Goal: Navigation & Orientation: Understand site structure

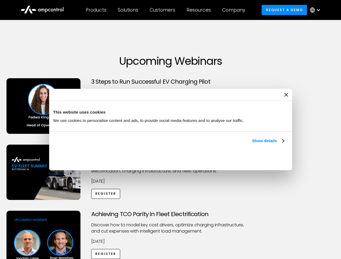
click at [252, 144] on link "Show details" at bounding box center [268, 141] width 32 height 6
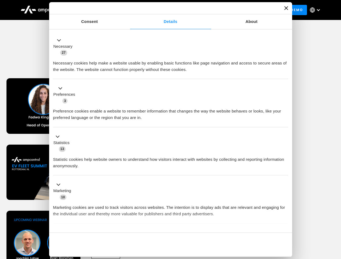
click at [284, 223] on div "Consent Details [#IABV2SETTINGS#] About This website uses cookies We use cookie…" at bounding box center [170, 129] width 243 height 255
click at [335, 218] on div "Achieving TCO Parity in Fleet Electrification Discover how to model key cost dr…" at bounding box center [170, 253] width 339 height 85
click at [166, 10] on div "Customers" at bounding box center [163, 10] width 26 height 6
click at [96, 10] on div "Products" at bounding box center [96, 10] width 21 height 6
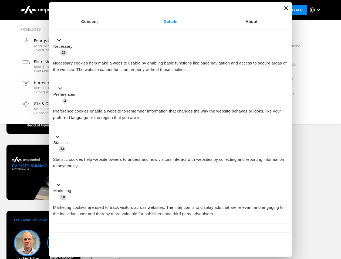
click at [128, 10] on div "Solutions" at bounding box center [128, 10] width 21 height 6
click at [163, 10] on div "Customers" at bounding box center [163, 10] width 26 height 6
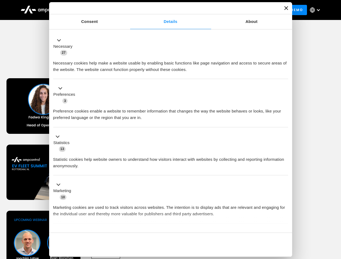
click at [200, 10] on div "Resources" at bounding box center [198, 10] width 24 height 6
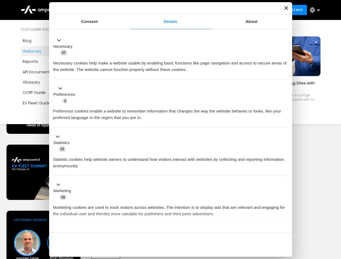
click at [235, 10] on div "Company" at bounding box center [233, 10] width 23 height 6
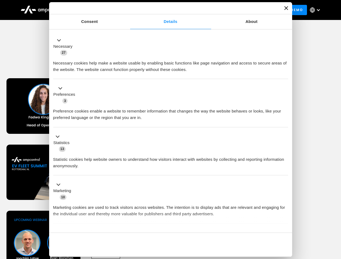
click at [316, 10] on div at bounding box center [318, 10] width 4 height 4
